Goal: Check status

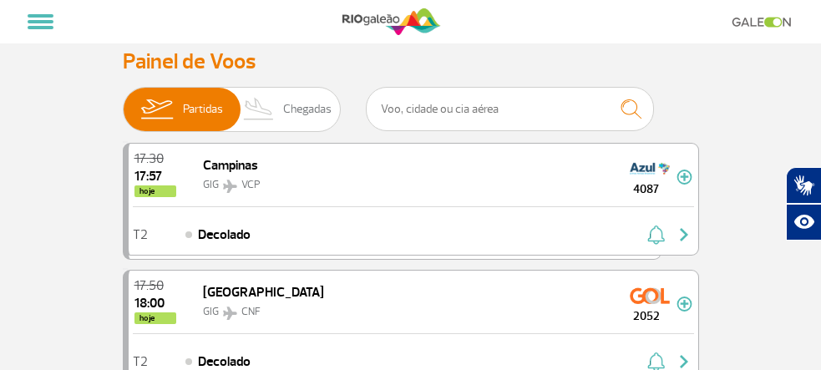
select select
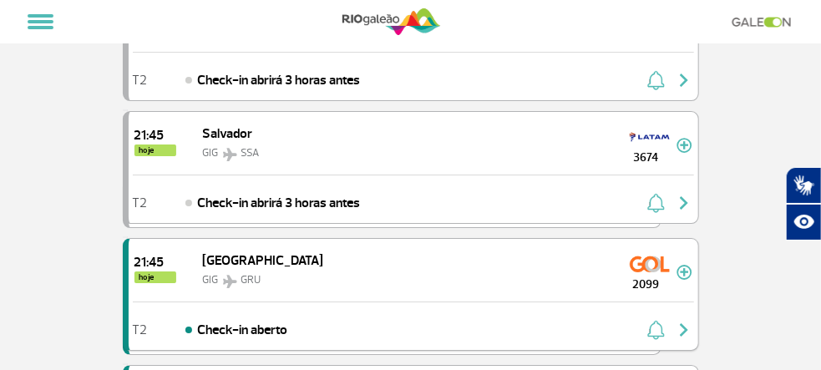
scroll to position [4090, 0]
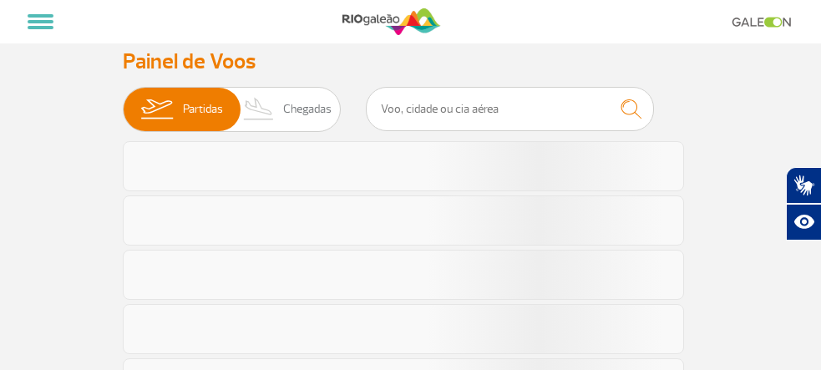
select select
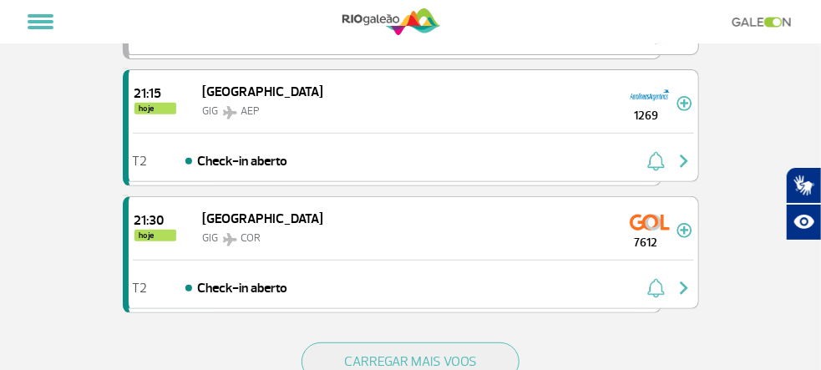
scroll to position [2351, 0]
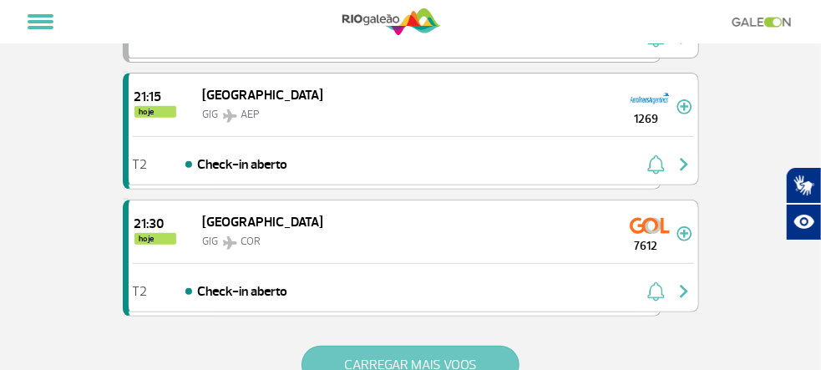
click at [453, 347] on button "CARREGAR MAIS VOOS" at bounding box center [410, 365] width 218 height 38
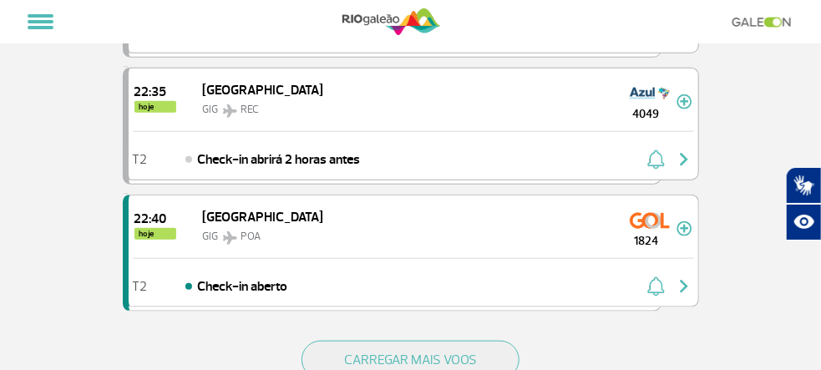
scroll to position [4879, 0]
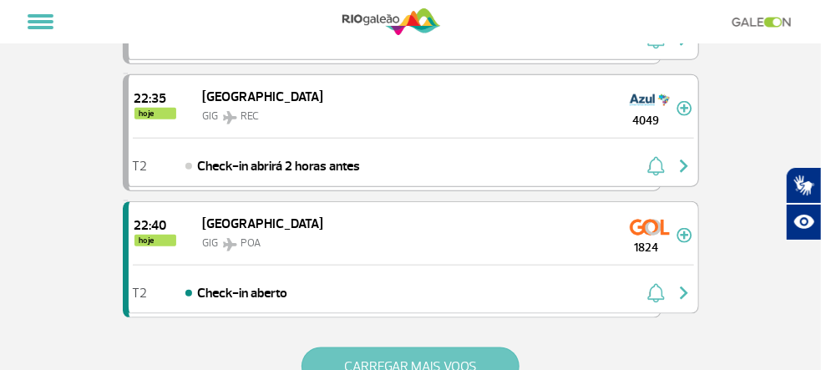
click at [473, 347] on button "CARREGAR MAIS VOOS" at bounding box center [410, 366] width 218 height 38
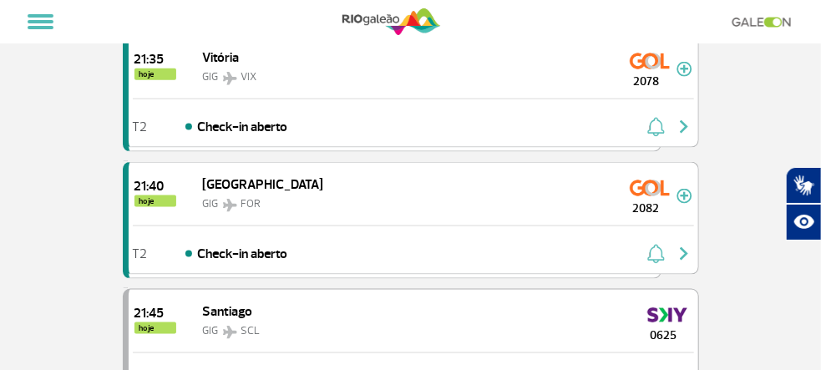
scroll to position [2875, 0]
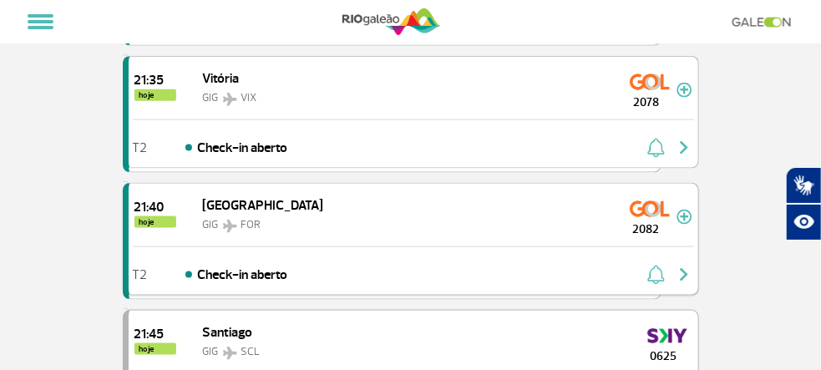
click at [694, 263] on div at bounding box center [670, 274] width 47 height 23
click at [644, 246] on div "T2 Check-in aberto" at bounding box center [413, 270] width 569 height 48
